Goal: Check status: Check status

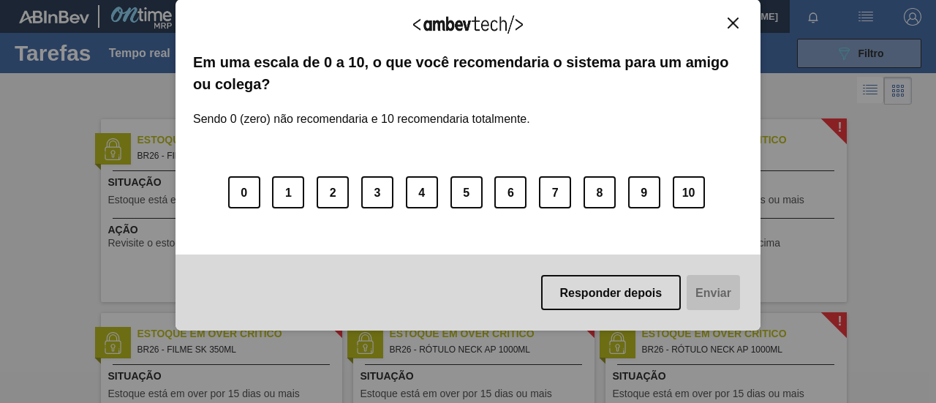
click at [736, 27] on img "Fechar" at bounding box center [733, 23] width 11 height 11
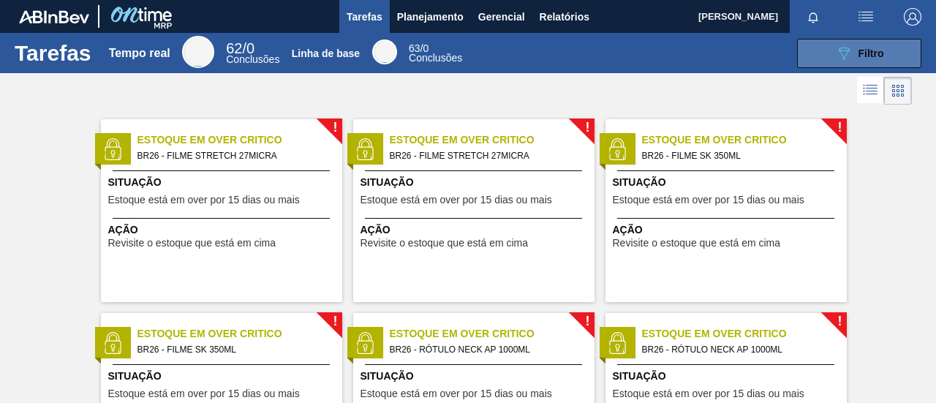
click at [835, 58] on icon "089F7B8B-B2A5-4AFE-B5C0-19BA573D28AC" at bounding box center [844, 54] width 18 height 18
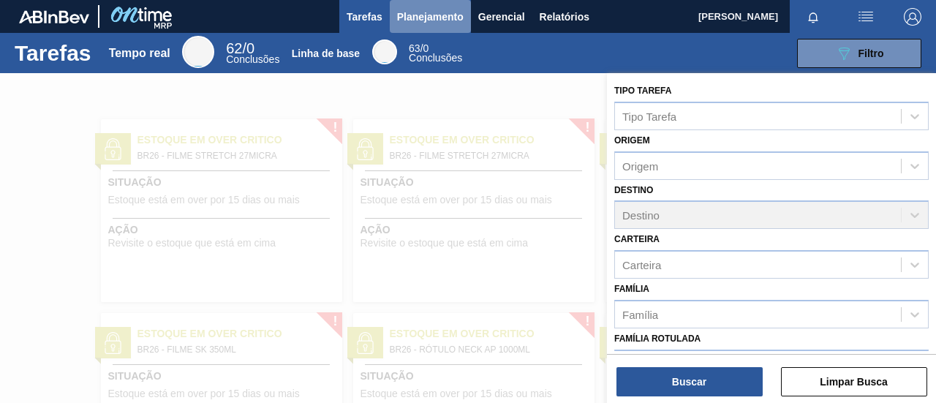
click at [405, 15] on font "Planejamento" at bounding box center [430, 17] width 67 height 12
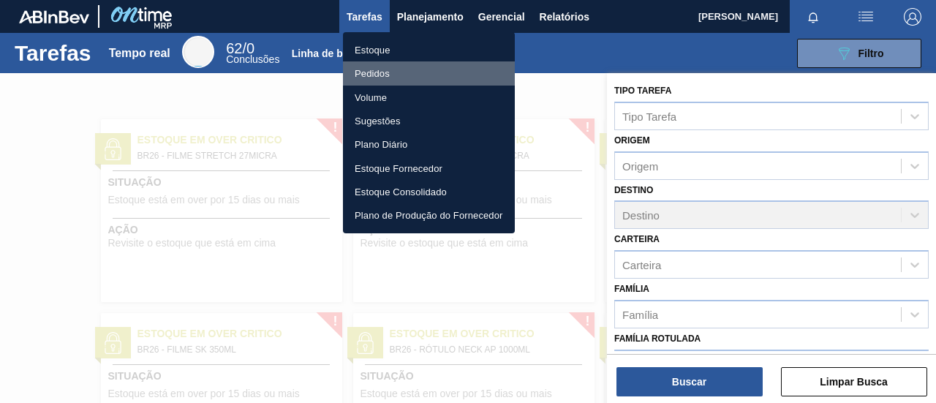
click at [406, 72] on li "Pedidos" at bounding box center [429, 72] width 172 height 23
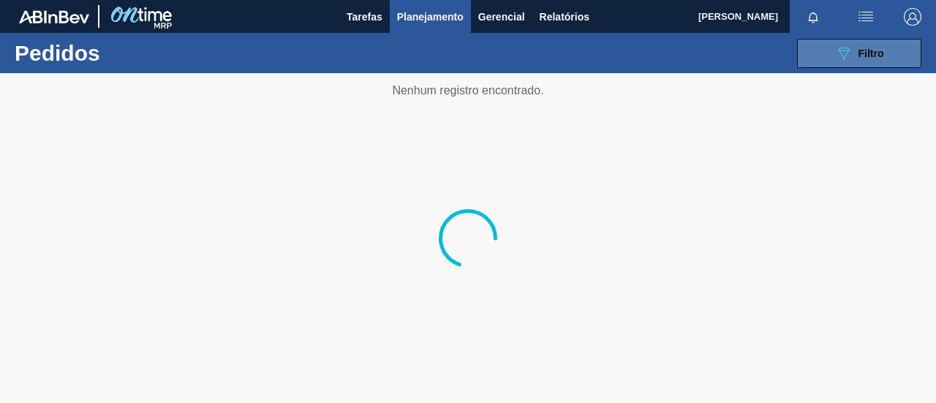
click at [844, 56] on icon "089F7B8B-B2A5-4AFE-B5C0-19BA573D28AC" at bounding box center [844, 54] width 18 height 18
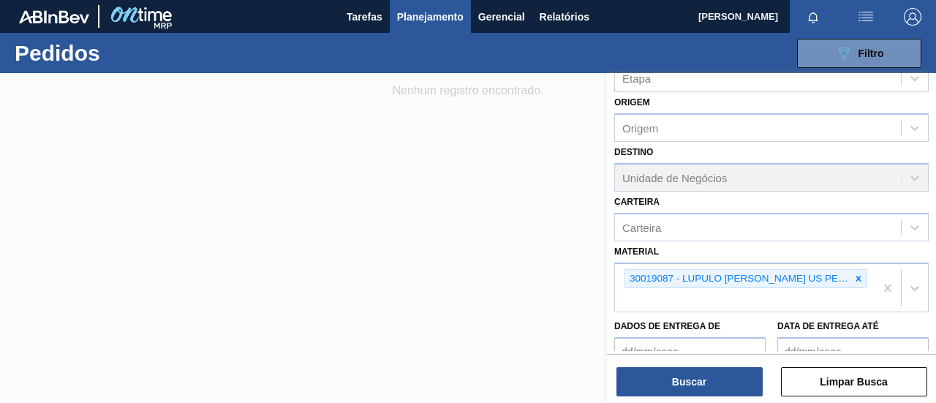
scroll to position [219, 0]
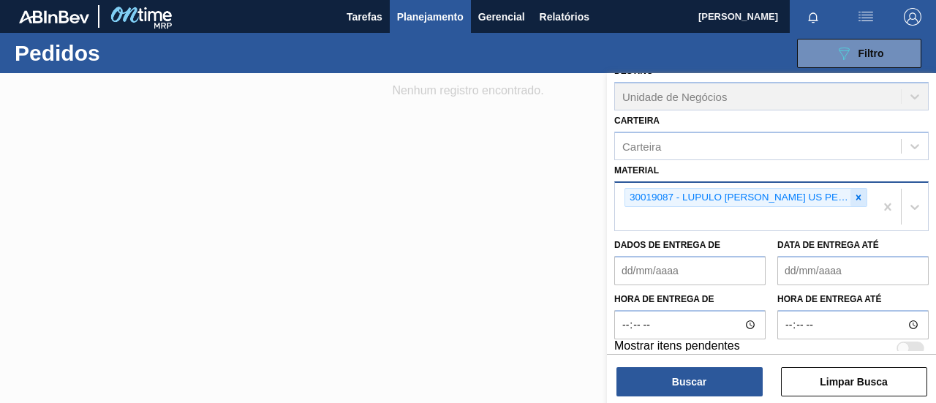
click at [853, 197] on icon at bounding box center [858, 197] width 10 height 10
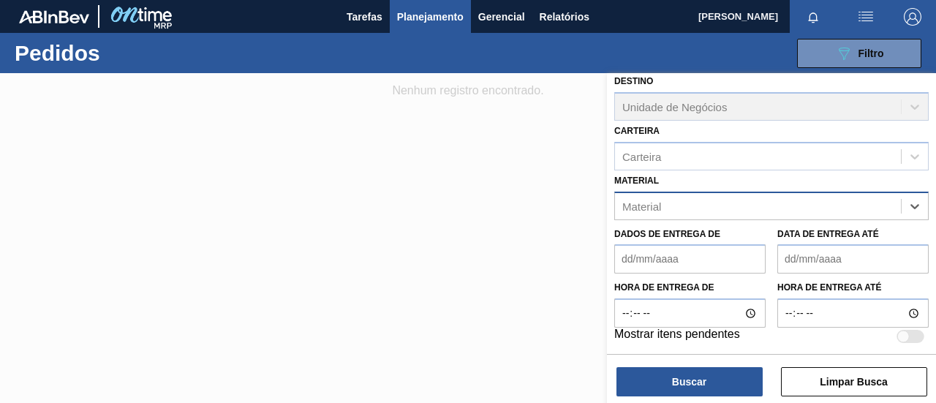
click at [724, 211] on div "Código Pedido Portal Código PO SAP Etapa Etapa Origem Origem Destino Unidade de…" at bounding box center [771, 108] width 329 height 488
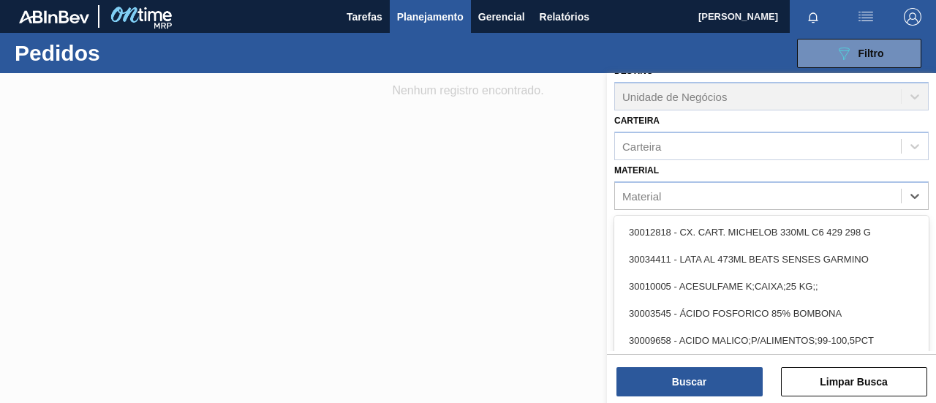
paste input "30003637"
type input "30003637"
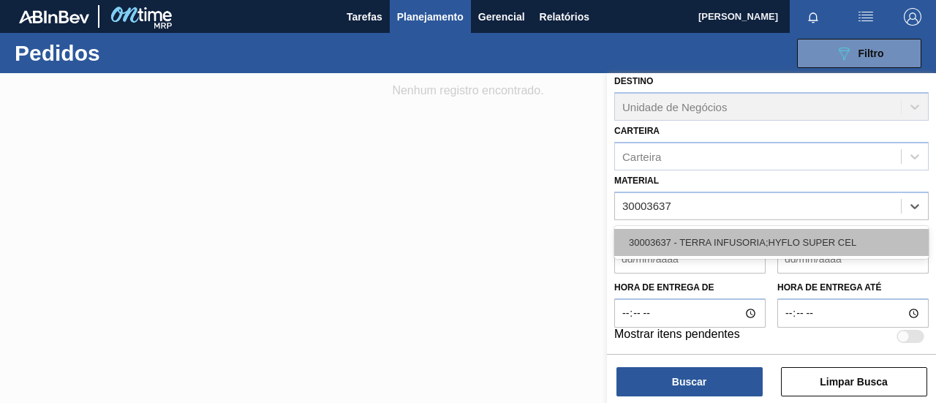
click at [699, 244] on font "30003637 - TERRA INFUSORIA;HYFLO SUPER CEL" at bounding box center [742, 242] width 227 height 11
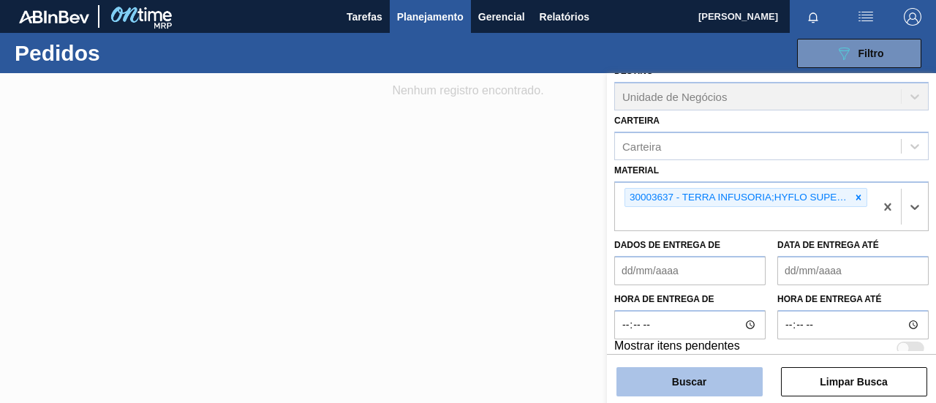
click at [696, 380] on font "Buscar" at bounding box center [689, 382] width 34 height 12
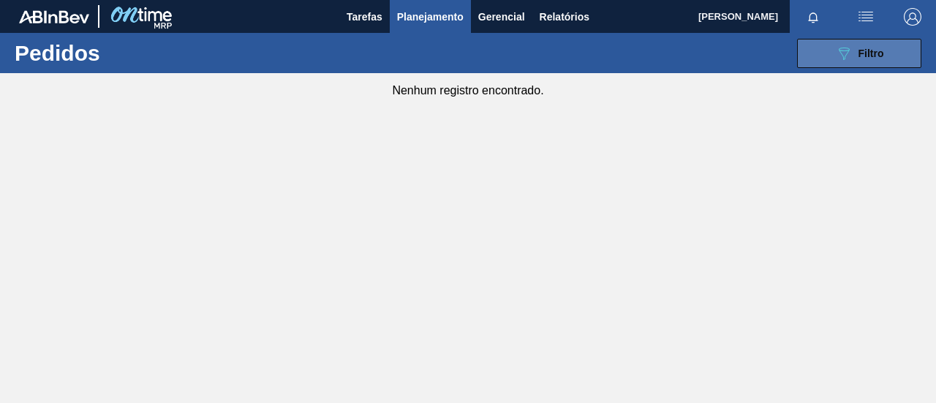
click at [844, 57] on icon at bounding box center [844, 54] width 11 height 12
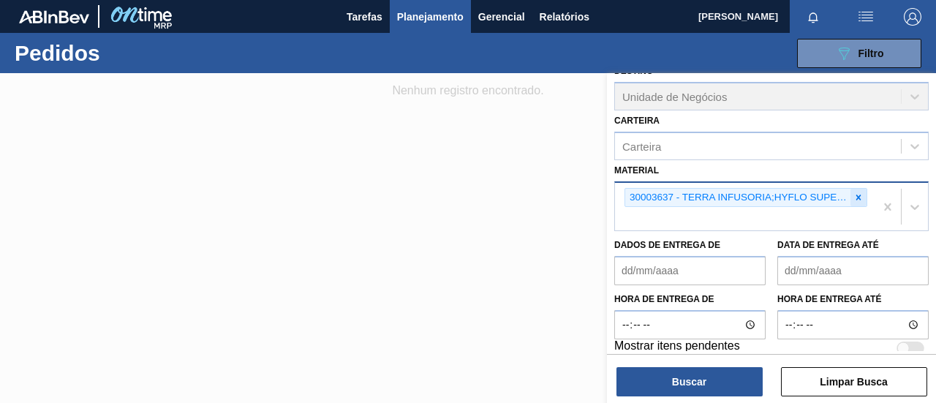
click at [857, 197] on icon at bounding box center [858, 197] width 5 height 5
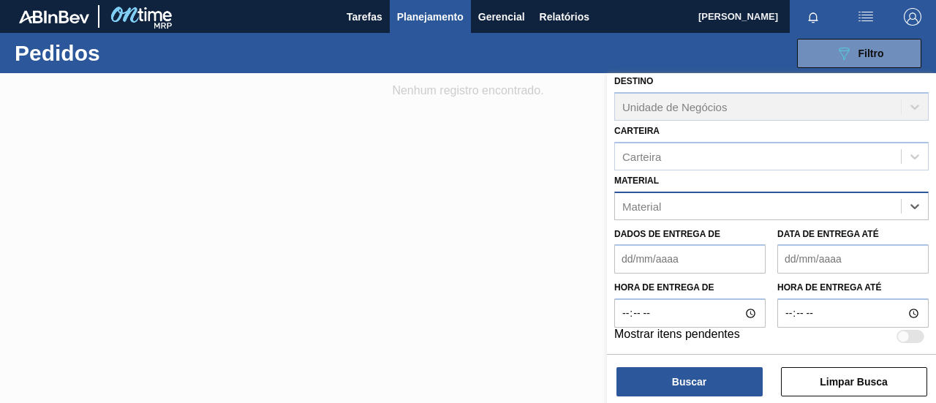
paste input "30019087"
type input "30019087"
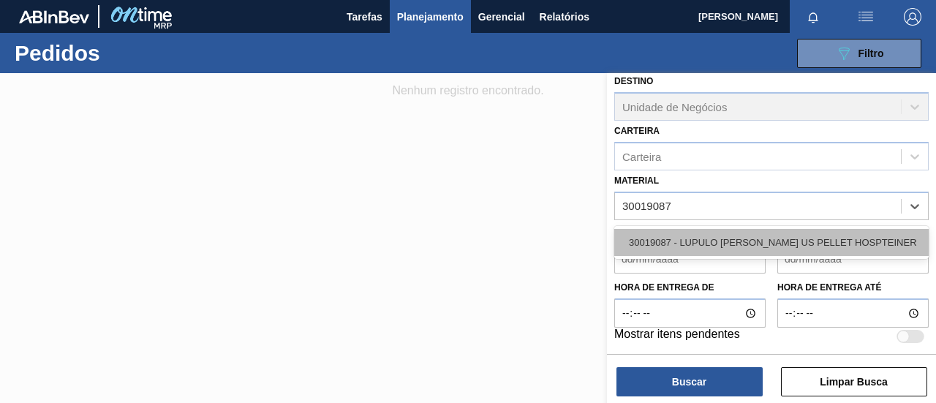
click at [711, 246] on font "30019087 - LUPULO [PERSON_NAME] US PELLET HOSPTEINER" at bounding box center [773, 242] width 288 height 11
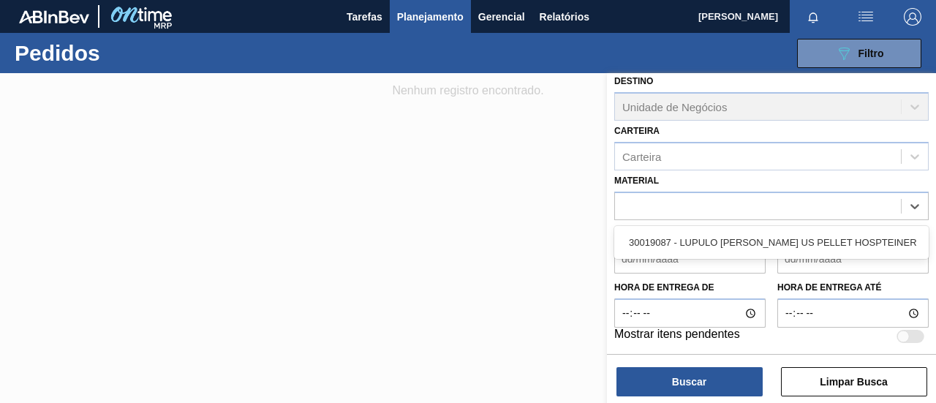
scroll to position [219, 0]
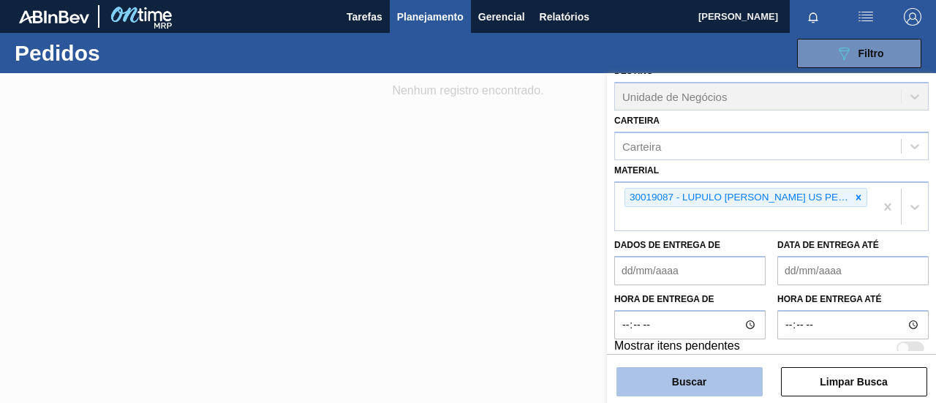
click at [698, 383] on font "Buscar" at bounding box center [689, 382] width 34 height 12
